Goal: Task Accomplishment & Management: Complete application form

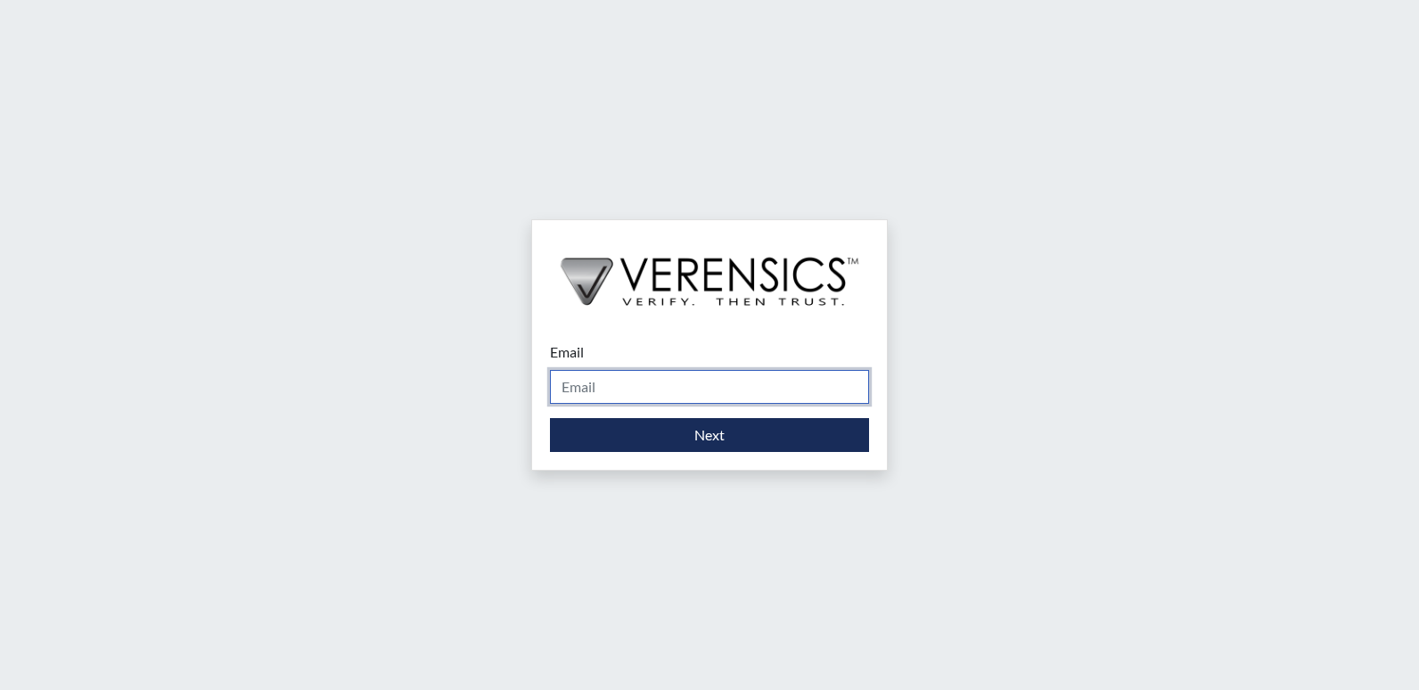
click at [647, 387] on input "Email" at bounding box center [709, 387] width 319 height 34
type input "[PERSON_NAME][EMAIL_ADDRESS][PERSON_NAME][DOMAIN_NAME]"
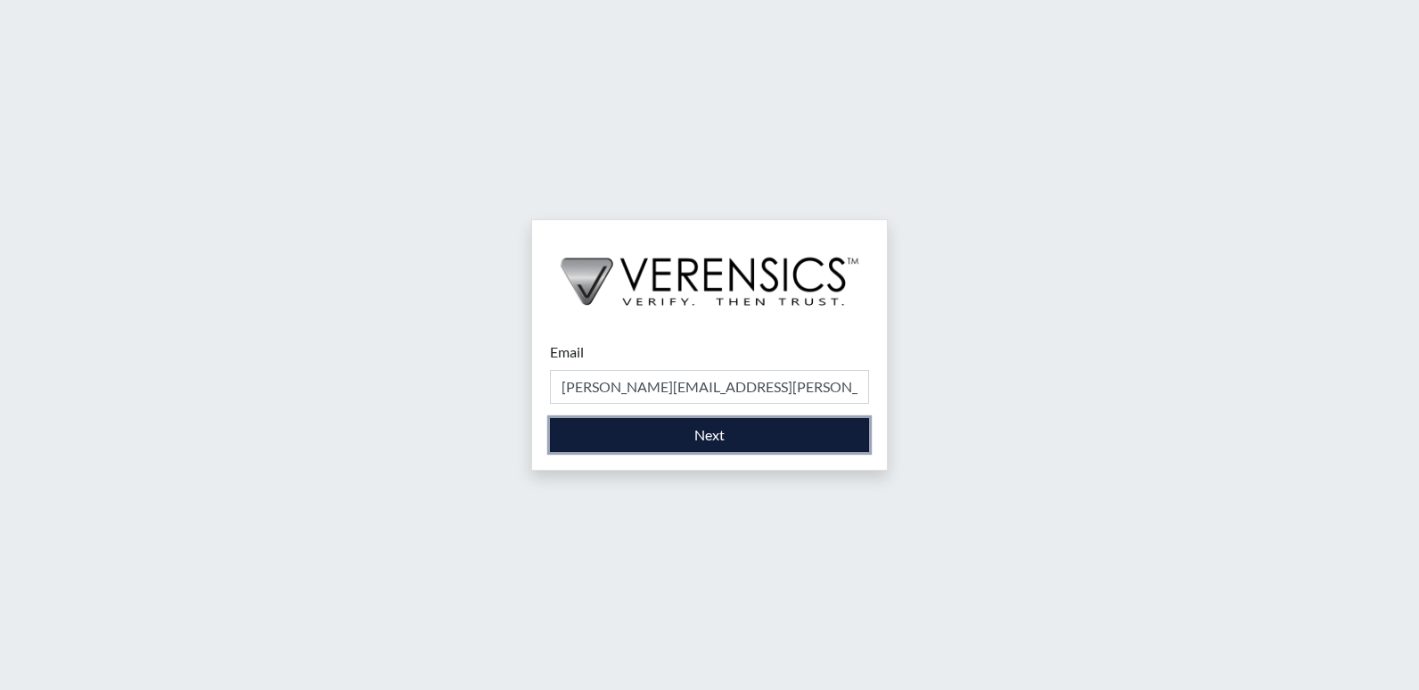
click at [693, 431] on button "Next" at bounding box center [709, 435] width 319 height 34
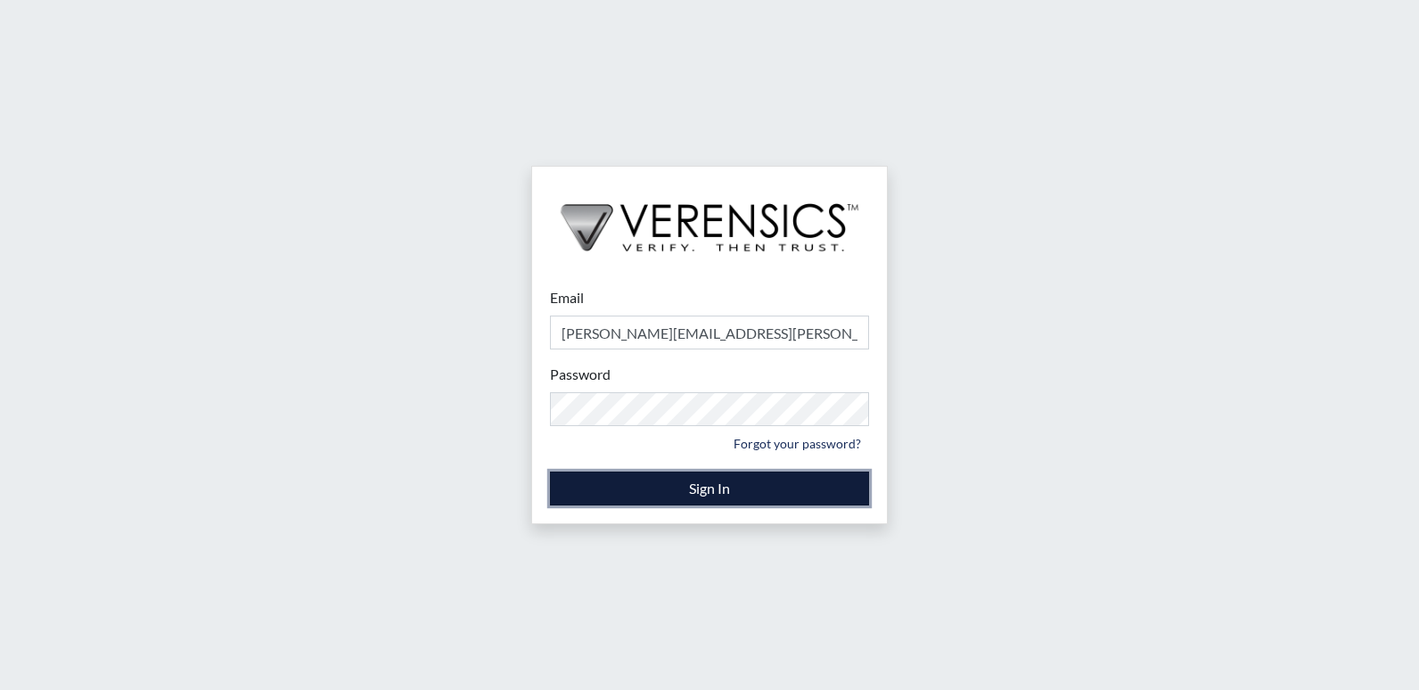
click at [705, 488] on button "Sign In" at bounding box center [709, 488] width 319 height 34
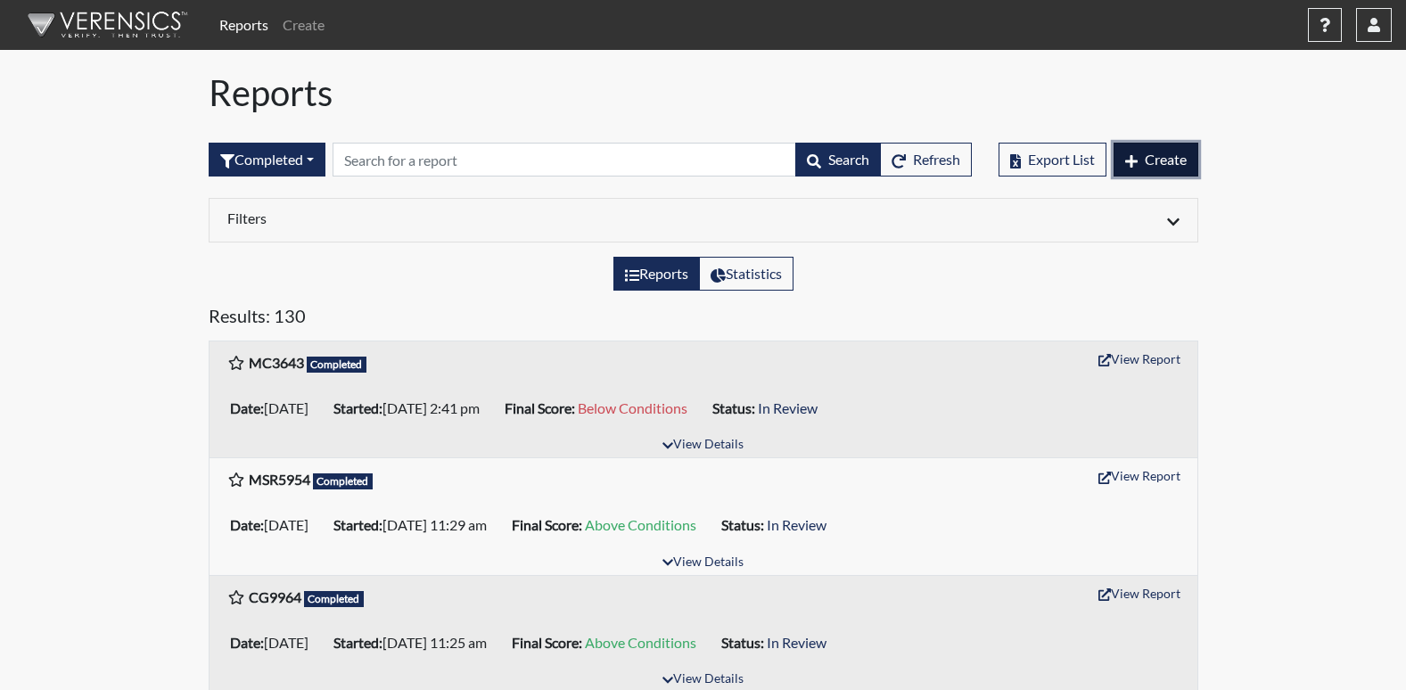
click at [1177, 163] on span "Create" at bounding box center [1165, 159] width 42 height 17
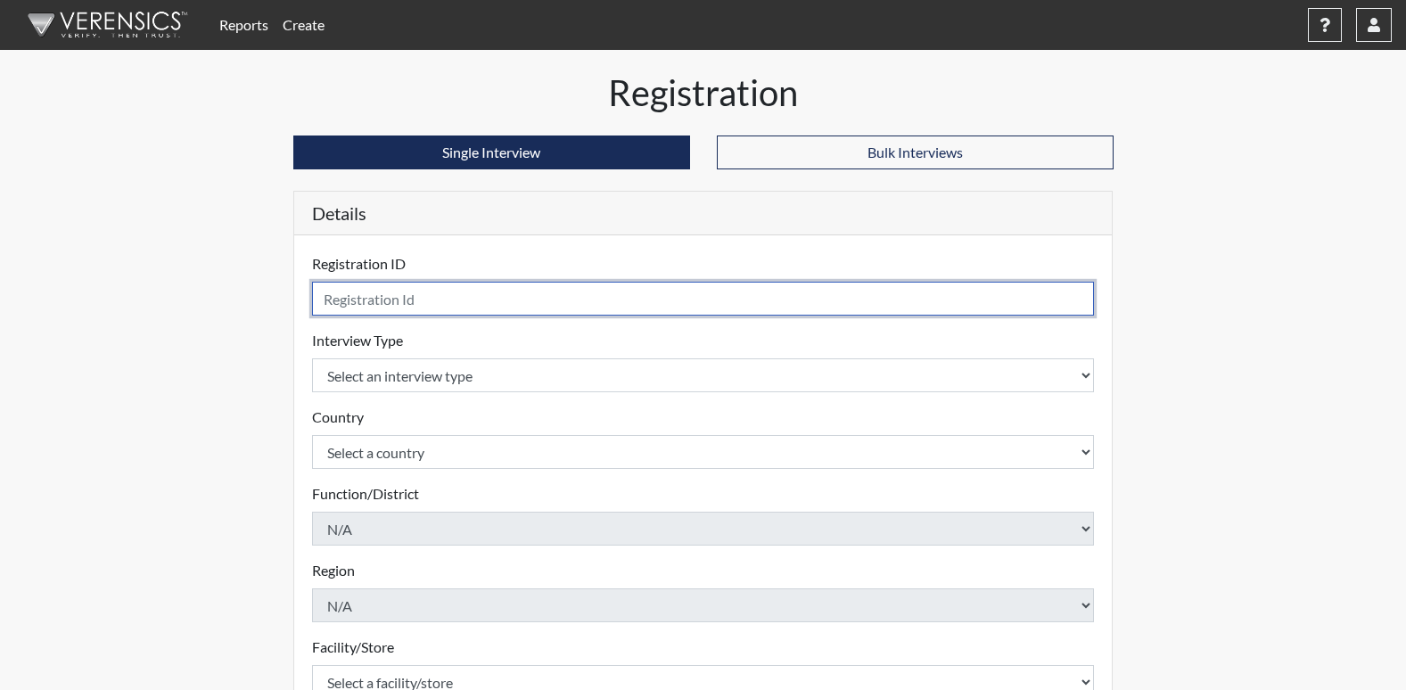
click at [392, 303] on input "text" at bounding box center [703, 299] width 783 height 34
type input "m"
type input "MS9022"
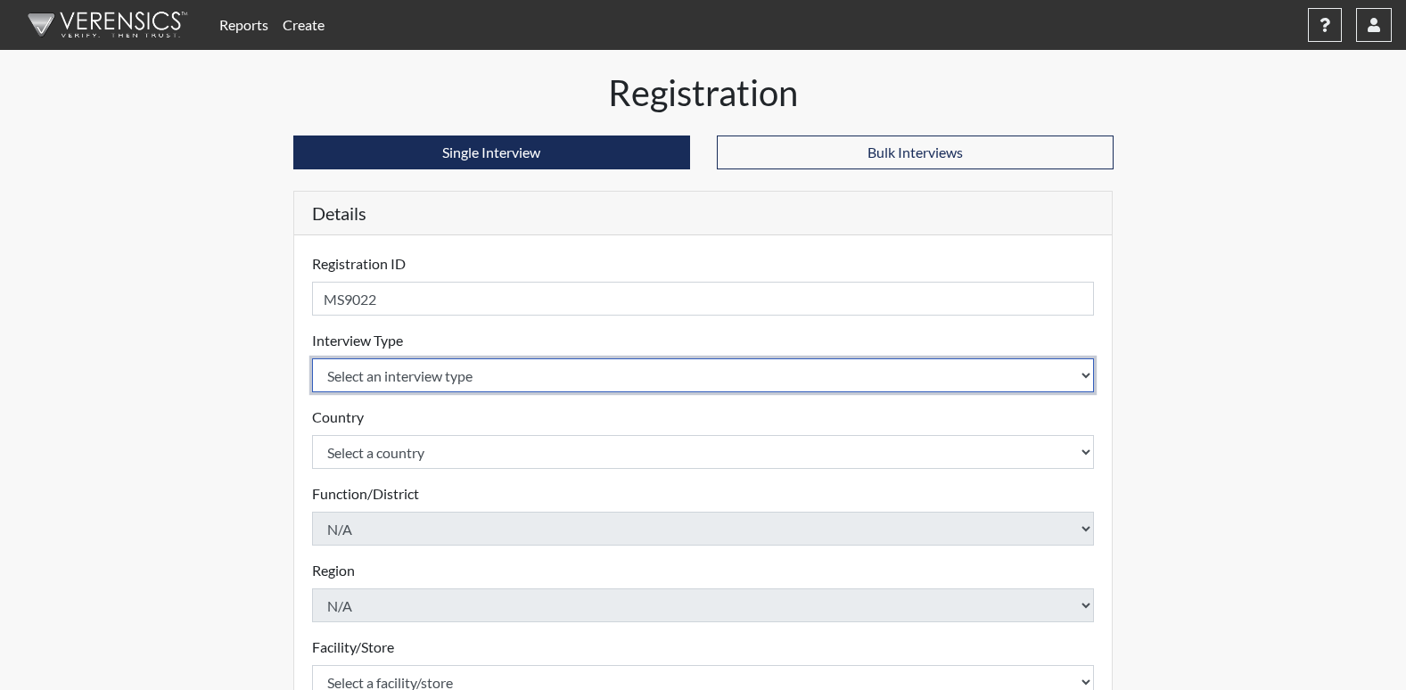
click at [411, 376] on select "Select an interview type Corrections Pre-Employment" at bounding box center [703, 375] width 783 height 34
select select "ff733e93-e1bf-11ea-9c9f-0eff0cf7eb8f"
click at [312, 358] on select "Select an interview type Corrections Pre-Employment" at bounding box center [703, 375] width 783 height 34
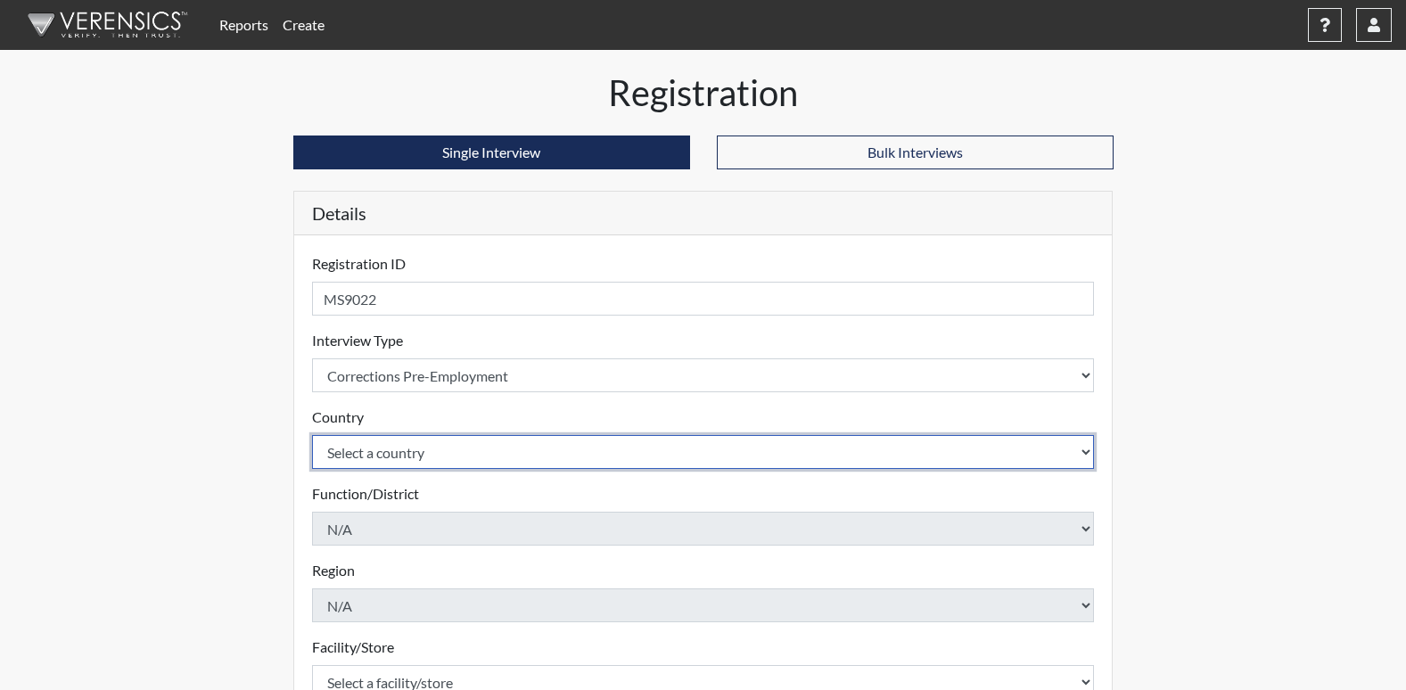
click at [406, 455] on select "Select a country [GEOGRAPHIC_DATA] [GEOGRAPHIC_DATA]" at bounding box center [703, 452] width 783 height 34
select select "united-states-of-[GEOGRAPHIC_DATA]"
click at [312, 435] on select "Select a country [GEOGRAPHIC_DATA] [GEOGRAPHIC_DATA]" at bounding box center [703, 452] width 783 height 34
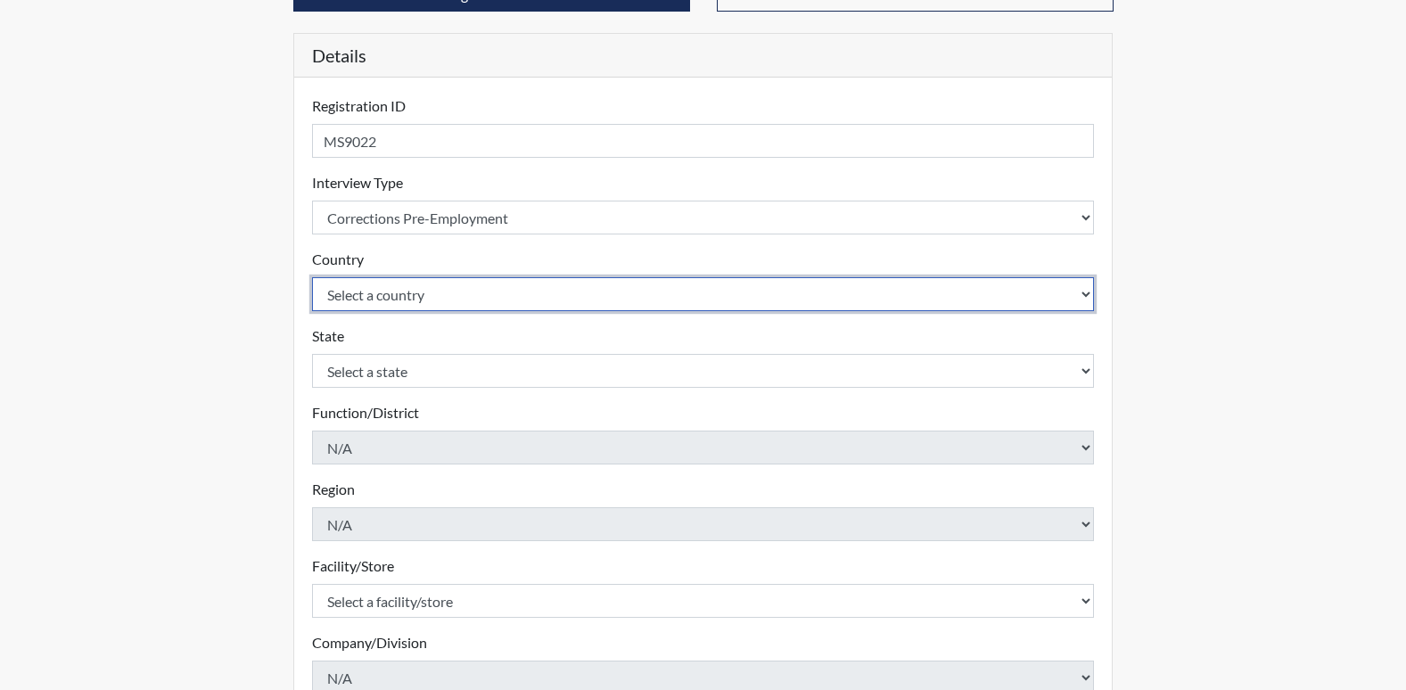
scroll to position [178, 0]
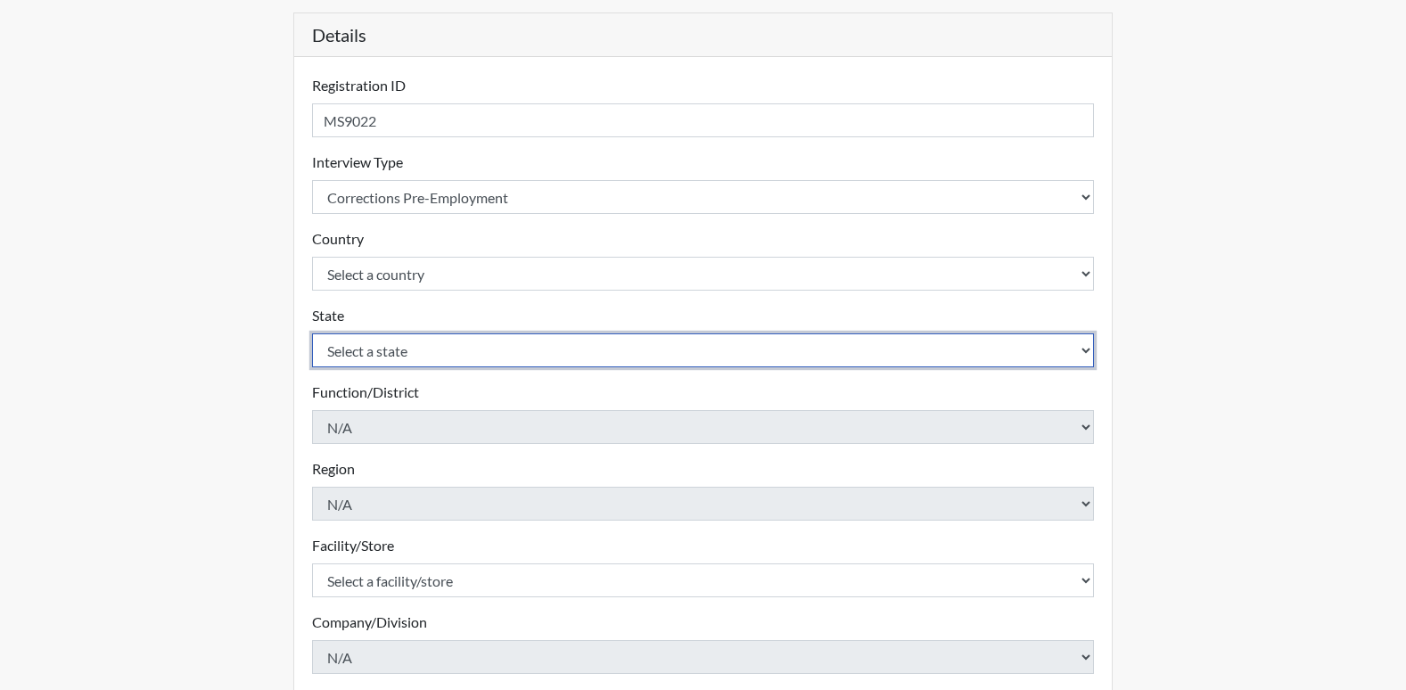
click at [396, 347] on select "Select a state [US_STATE] [US_STATE] [US_STATE] [US_STATE] [US_STATE] [US_STATE…" at bounding box center [703, 350] width 783 height 34
select select "GA"
click at [312, 333] on select "Select a state [US_STATE] [US_STATE] [US_STATE] [US_STATE] [US_STATE] [US_STATE…" at bounding box center [703, 350] width 783 height 34
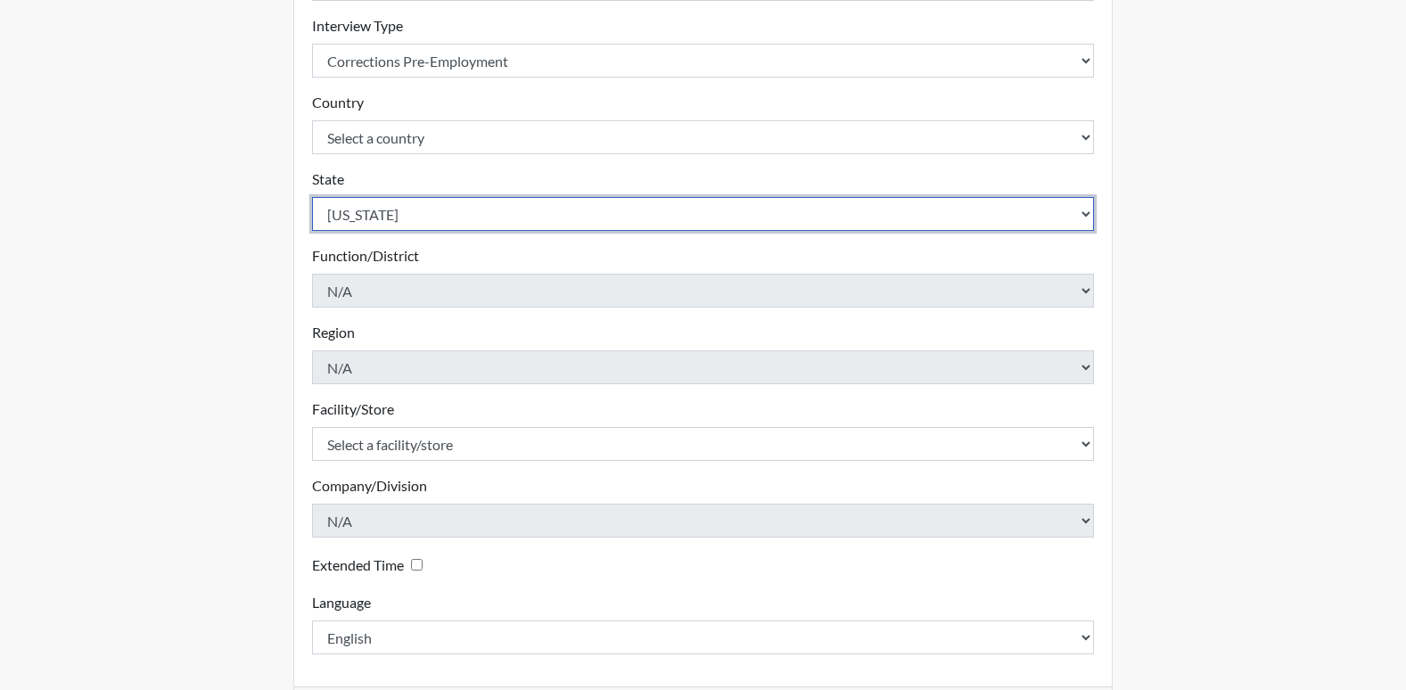
scroll to position [357, 0]
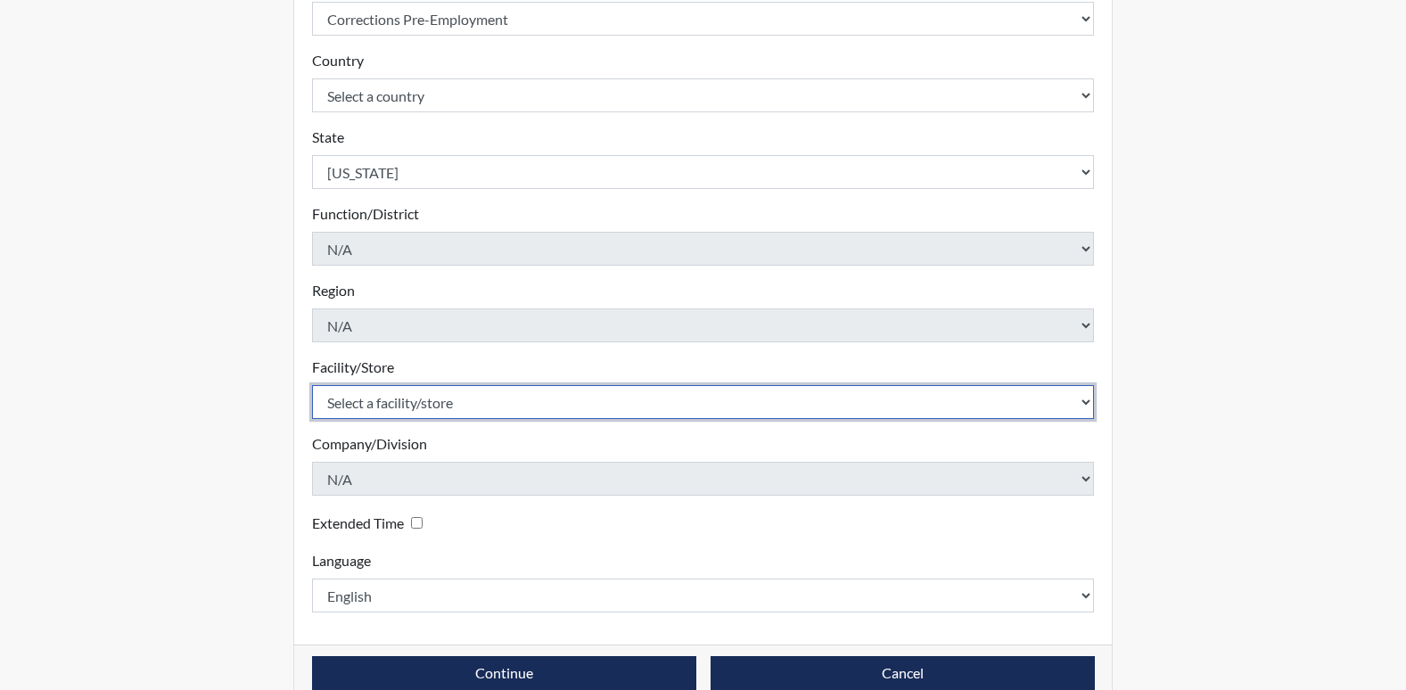
click at [443, 398] on select "Select a facility/store GD&CP*" at bounding box center [703, 402] width 783 height 34
select select "caef7334-c143-44bb-af56-c58759ea25cb"
click at [312, 385] on select "Select a facility/store GD&CP*" at bounding box center [703, 402] width 783 height 34
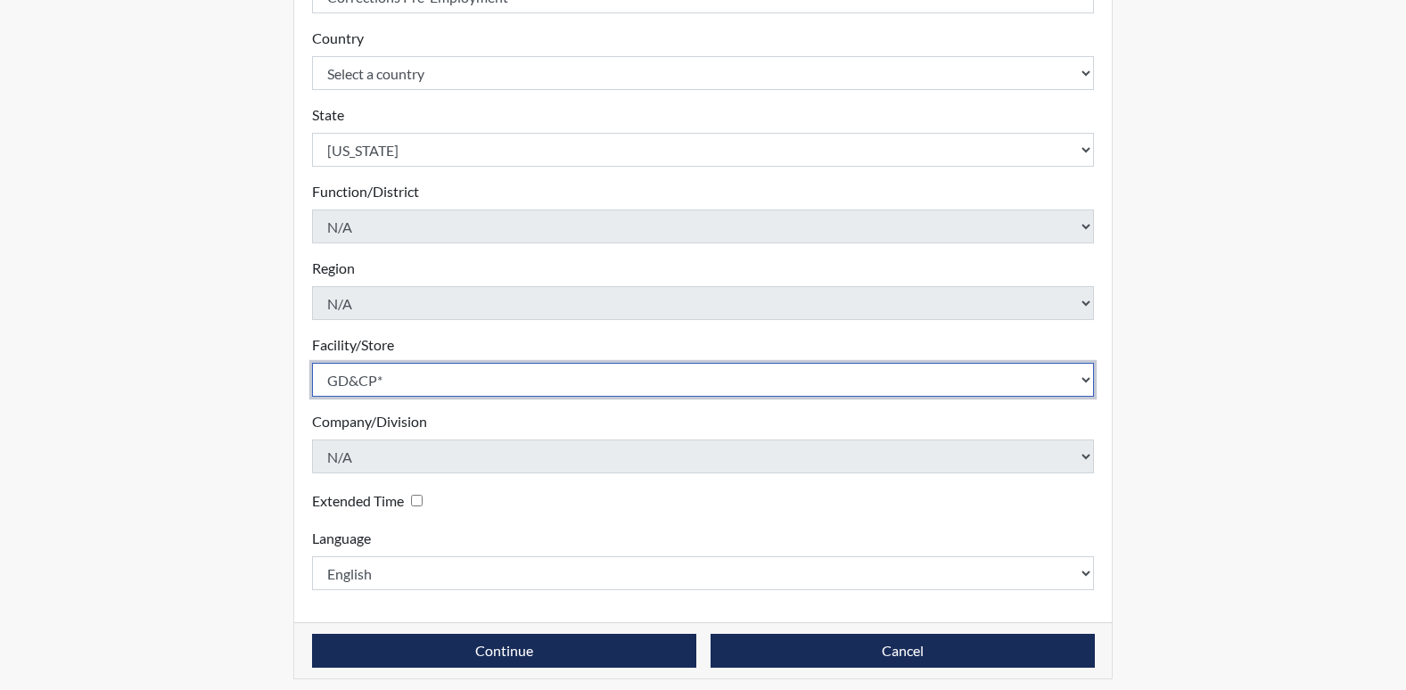
scroll to position [389, 0]
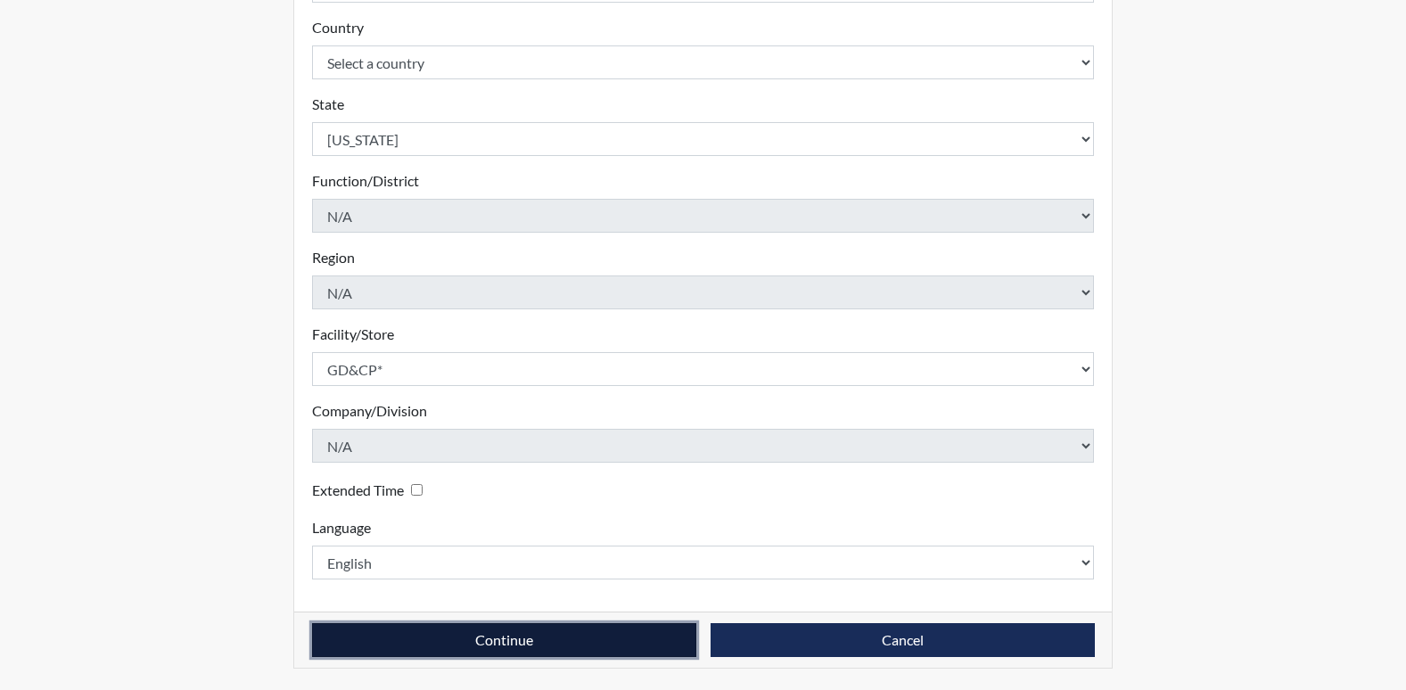
click at [606, 636] on button "Continue" at bounding box center [504, 640] width 384 height 34
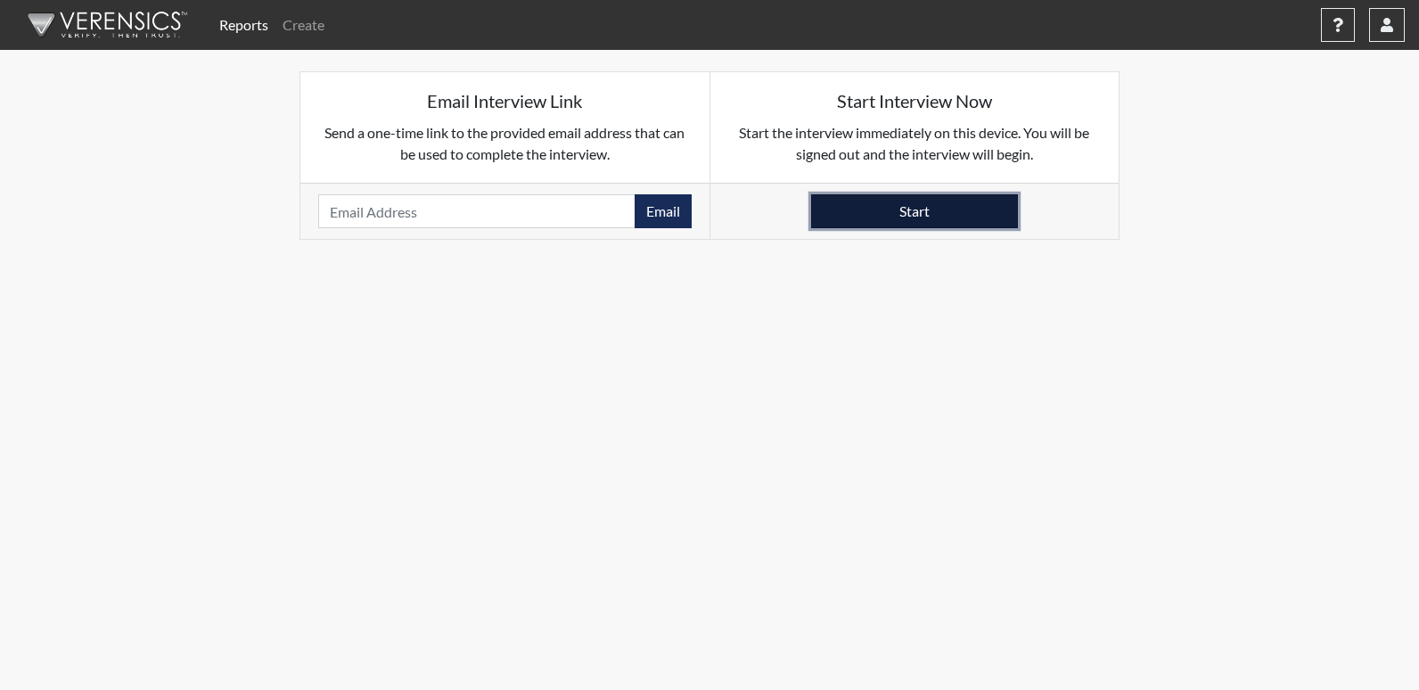
click at [949, 204] on button "Start" at bounding box center [914, 211] width 207 height 34
